Goal: Find specific page/section: Find specific page/section

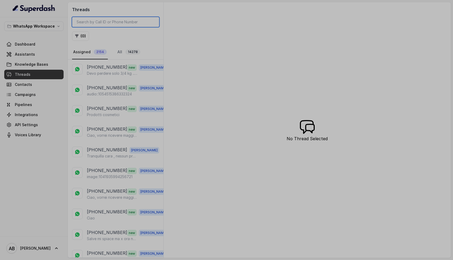
click at [99, 20] on input "search" at bounding box center [115, 22] width 87 height 10
paste input "[PHONE_NUMBER]"
type input "[PHONE_NUMBER]"
